Goal: Transaction & Acquisition: Purchase product/service

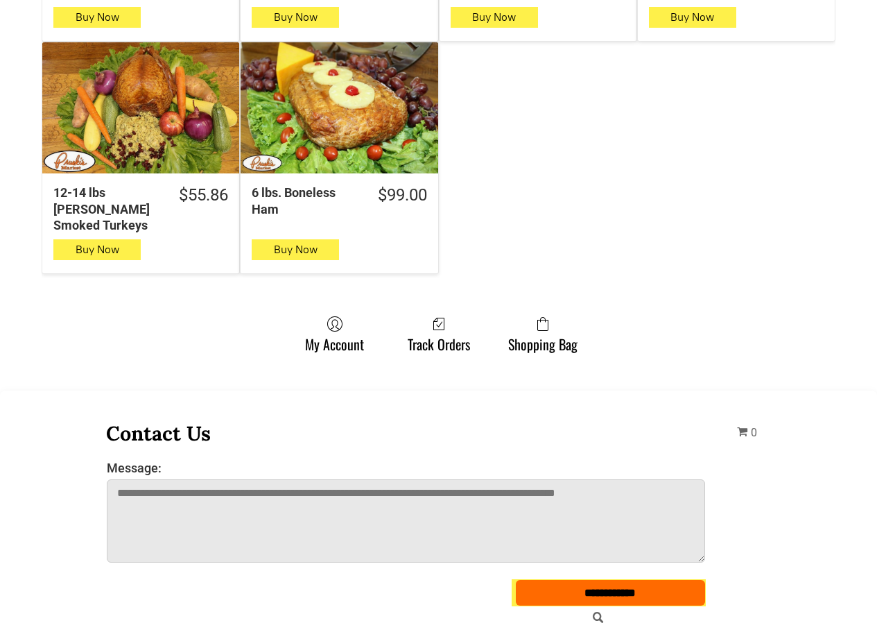
scroll to position [1110, 0]
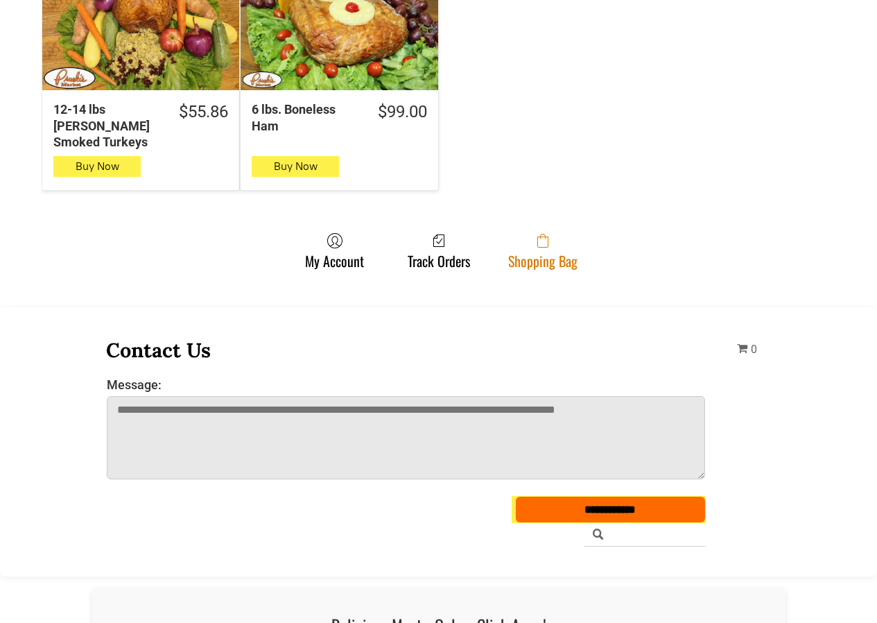
click at [578, 232] on link "Shopping Bag" at bounding box center [542, 250] width 83 height 37
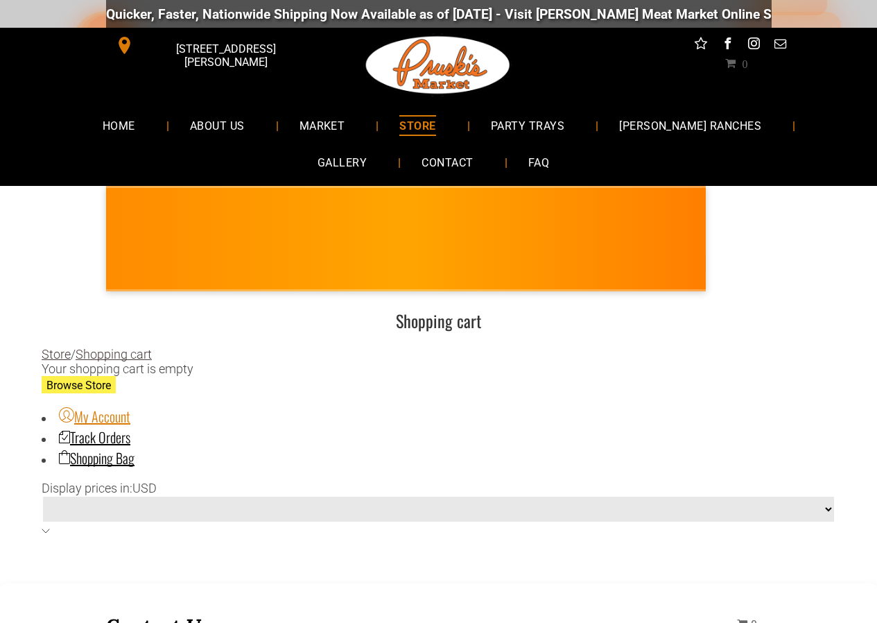
click at [105, 418] on link "My Account" at bounding box center [94, 416] width 71 height 21
